Goal: Information Seeking & Learning: Learn about a topic

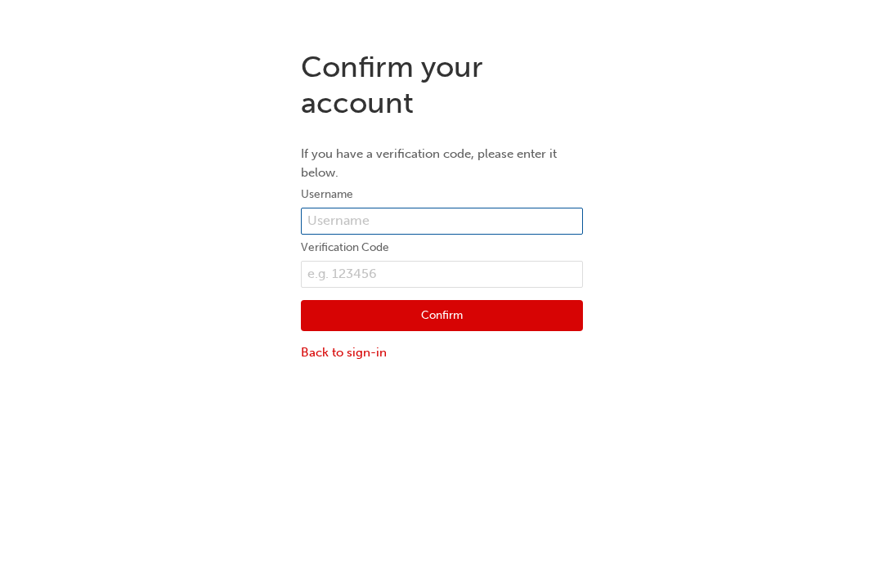
click at [347, 212] on input "text" at bounding box center [442, 222] width 282 height 28
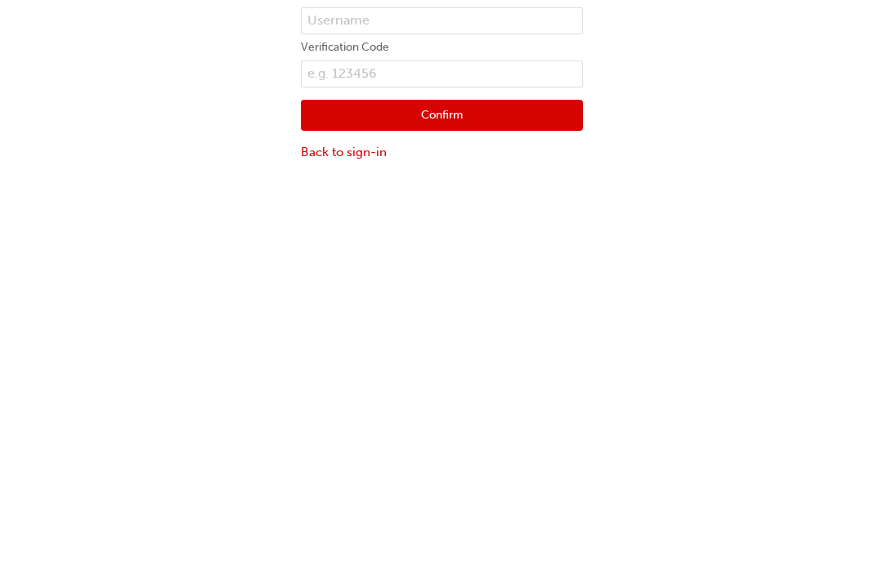
click at [355, 343] on link "Back to sign-in" at bounding box center [442, 352] width 282 height 19
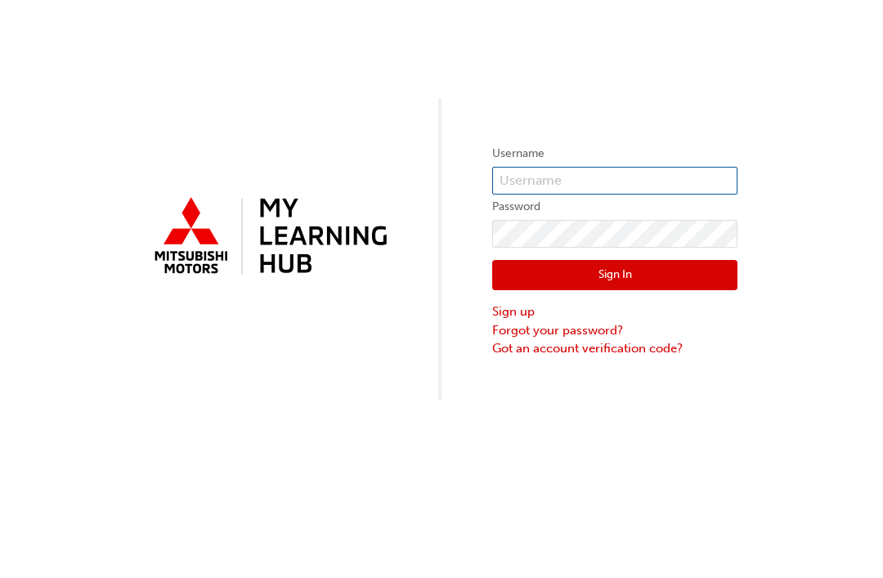
click at [543, 183] on input "text" at bounding box center [614, 181] width 245 height 28
click at [615, 275] on button "Sign In" at bounding box center [614, 275] width 245 height 31
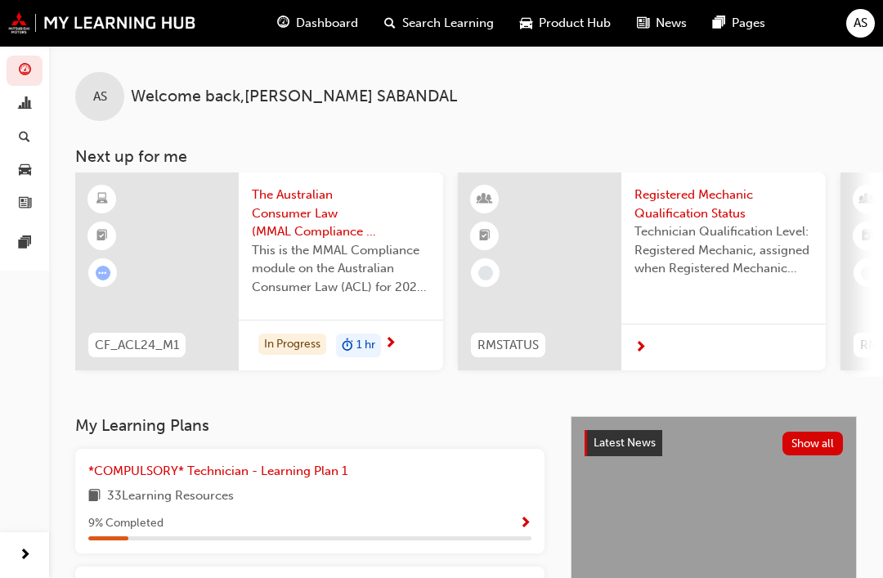
click at [463, 29] on span "Search Learning" at bounding box center [448, 23] width 92 height 19
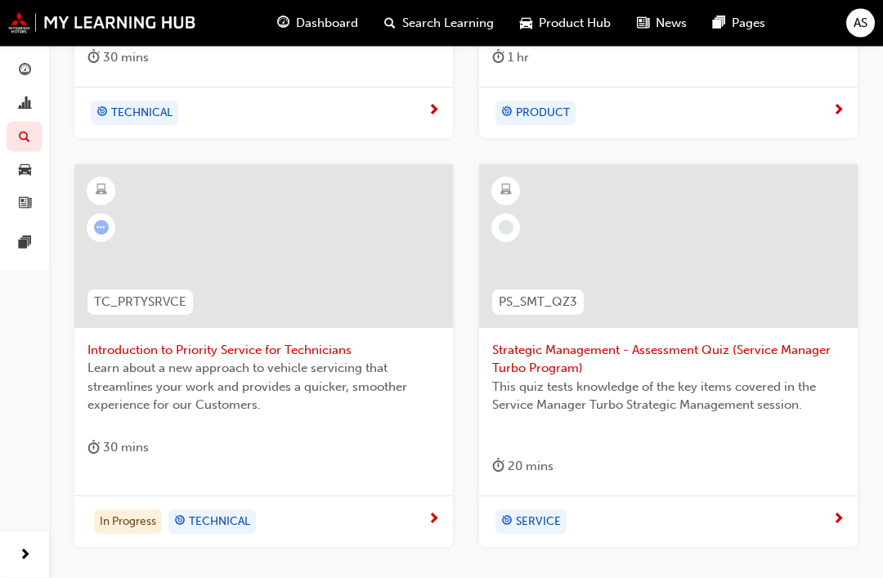
scroll to position [1031, 0]
click at [231, 250] on div at bounding box center [263, 245] width 378 height 163
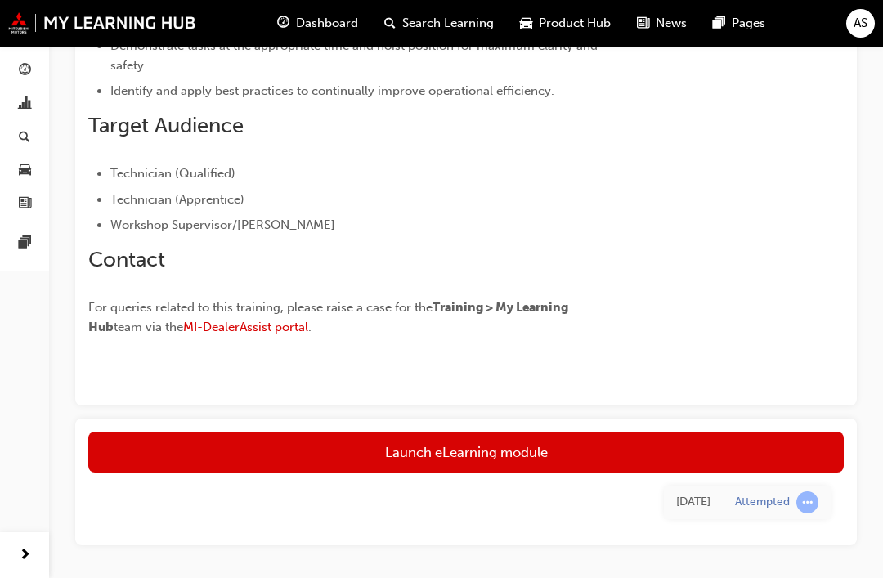
scroll to position [412, 0]
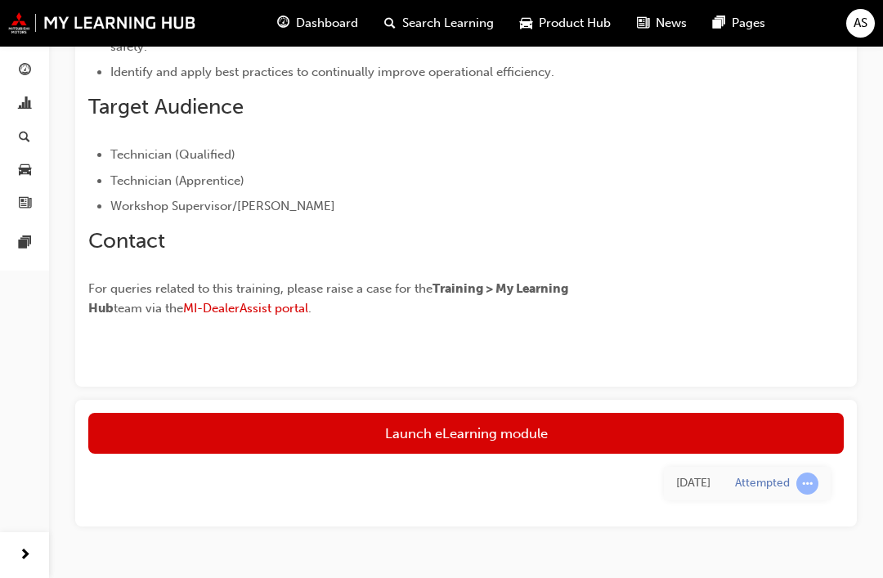
click at [530, 430] on link "Launch eLearning module" at bounding box center [465, 433] width 755 height 41
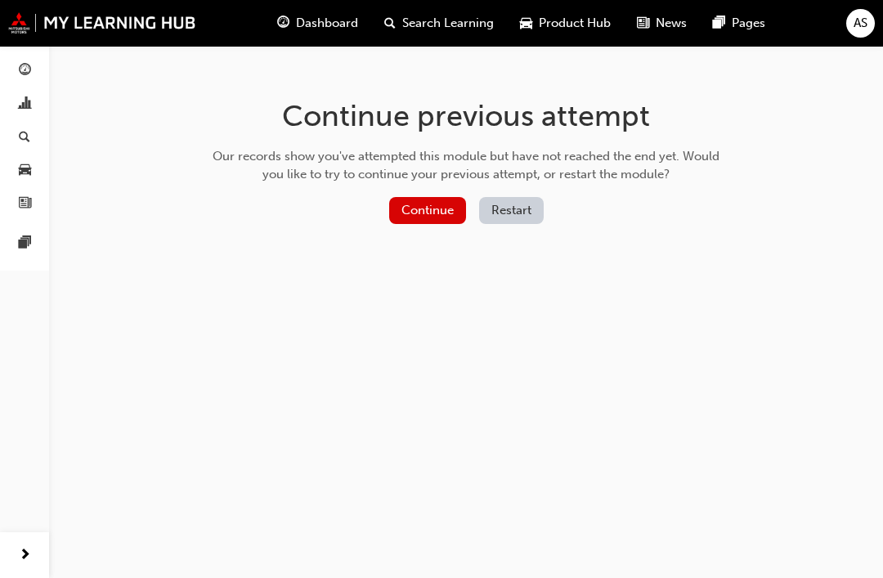
click at [436, 213] on button "Continue" at bounding box center [427, 210] width 77 height 27
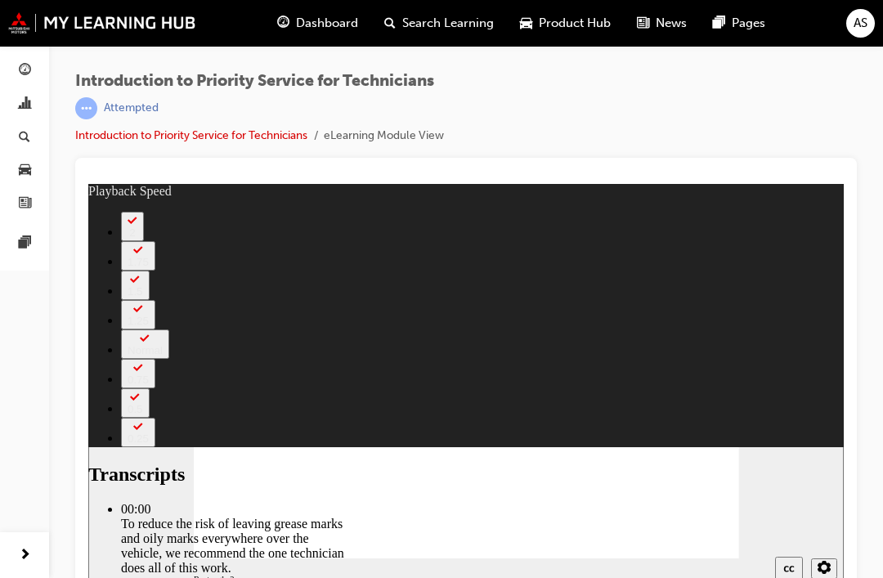
scroll to position [18, 0]
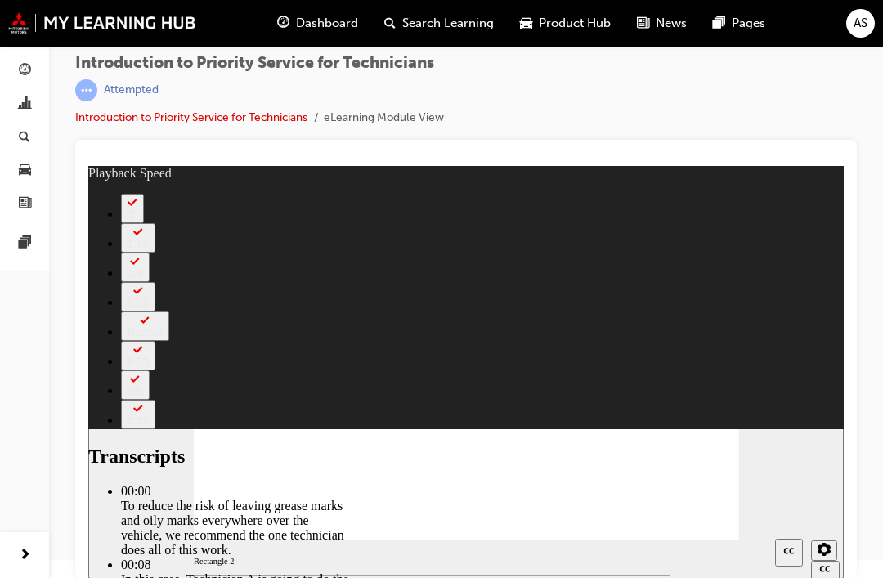
type input "34"
type input "511"
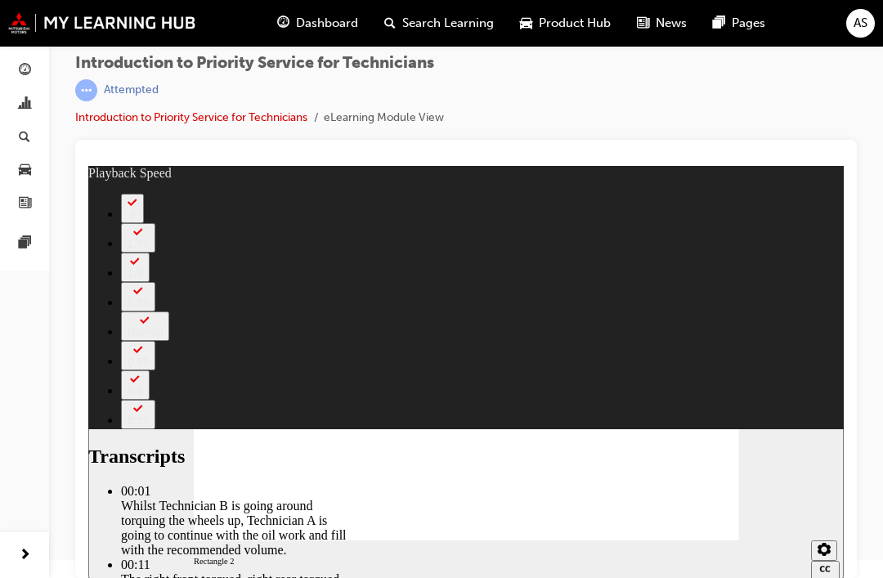
click at [856, 25] on span "AS" at bounding box center [860, 23] width 14 height 19
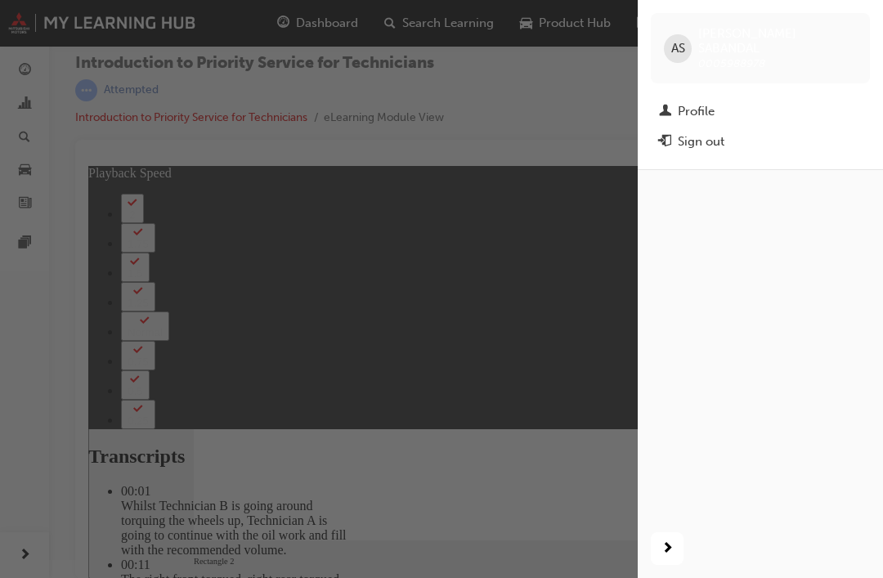
click at [580, 114] on div "button" at bounding box center [318, 289] width 637 height 578
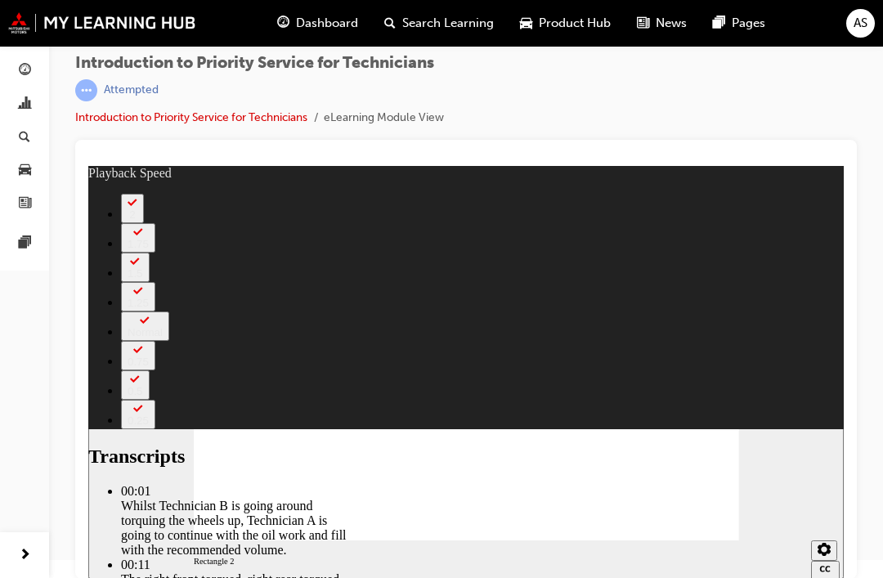
type input "405"
